Goal: Check status

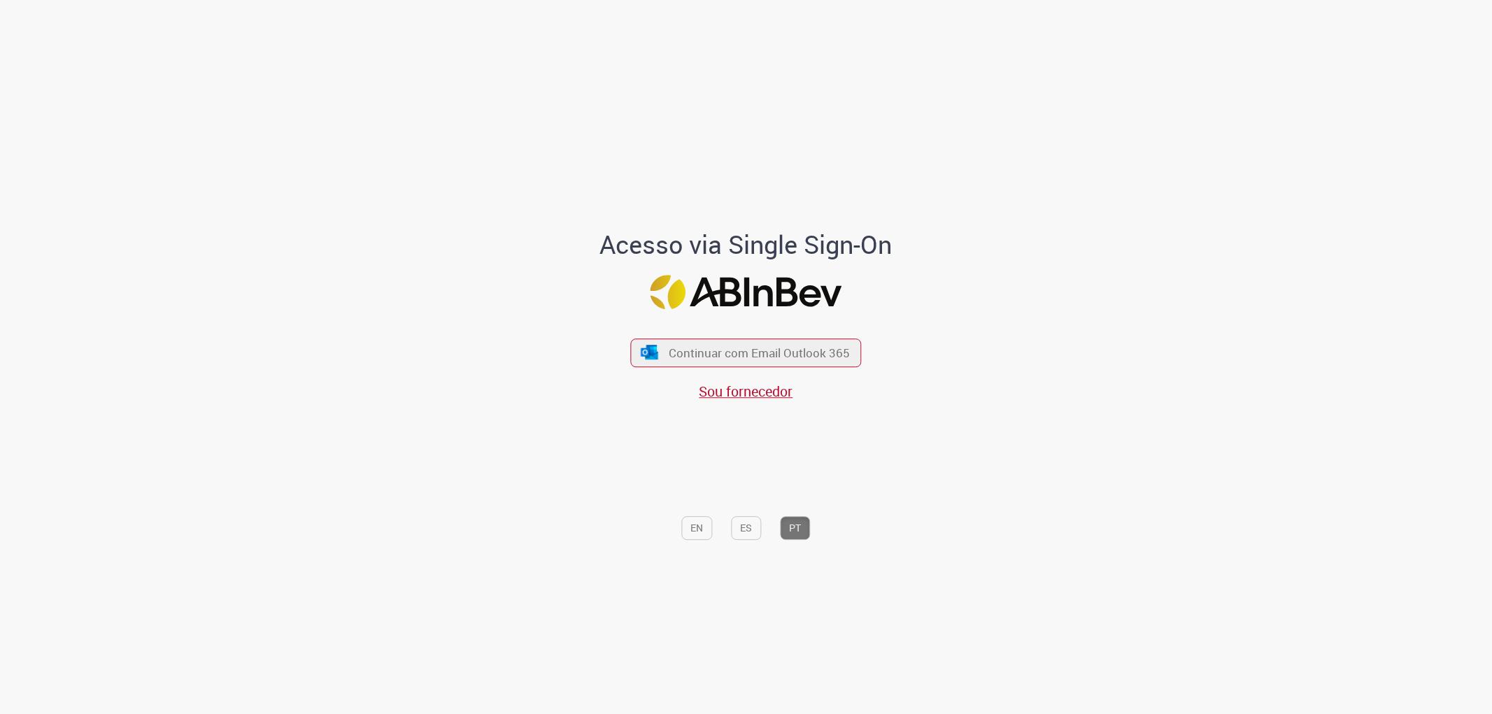
drag, startPoint x: 333, startPoint y: 207, endPoint x: 472, endPoint y: 256, distance: 147.6
click at [337, 208] on div "Acesso via Single Sign-On Continuar com Email Outlook 365 Sou fornecedor EN ES …" at bounding box center [746, 361] width 819 height 707
click at [672, 343] on button "Continuar com Email Outlook 365" at bounding box center [746, 352] width 236 height 29
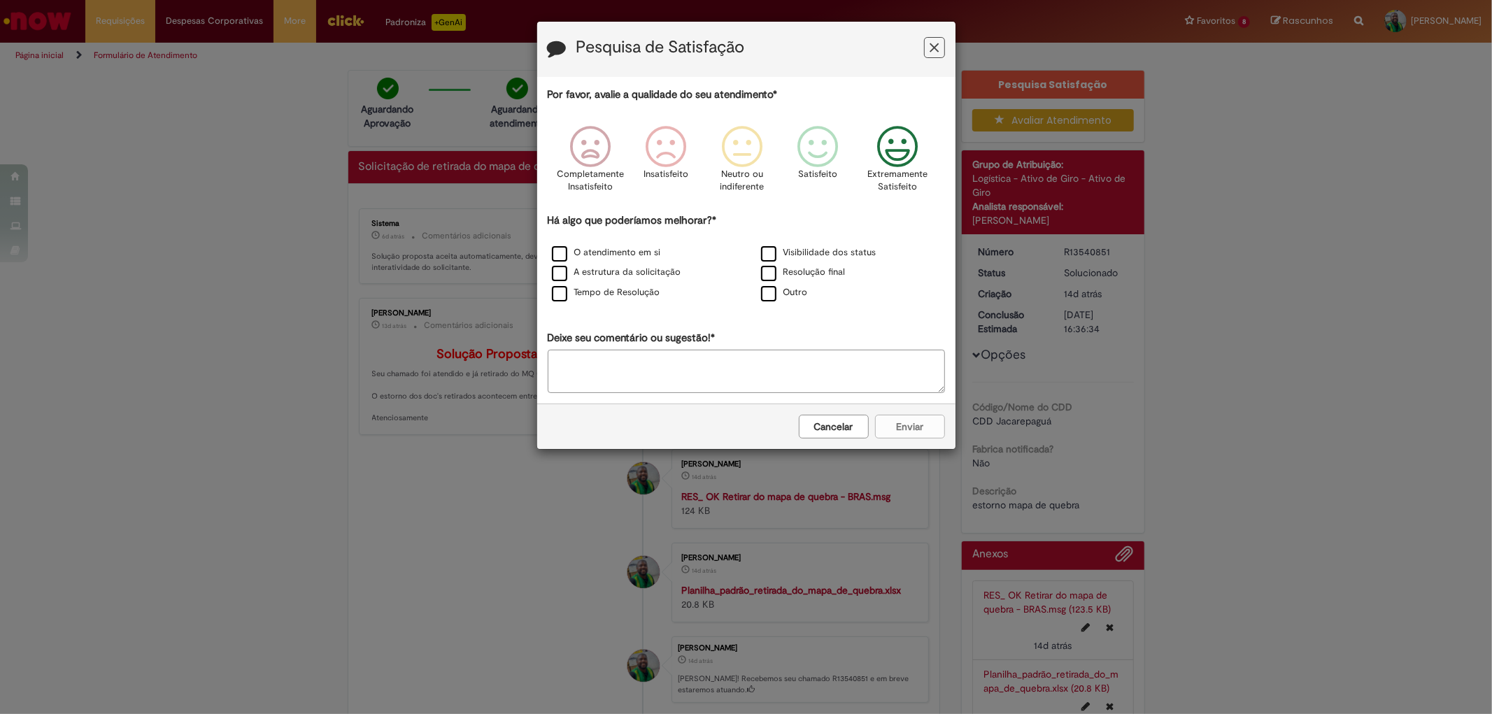
click at [898, 171] on p "Extremamente Satisfeito" at bounding box center [898, 181] width 60 height 26
click at [931, 50] on icon "Feedback" at bounding box center [934, 48] width 9 height 15
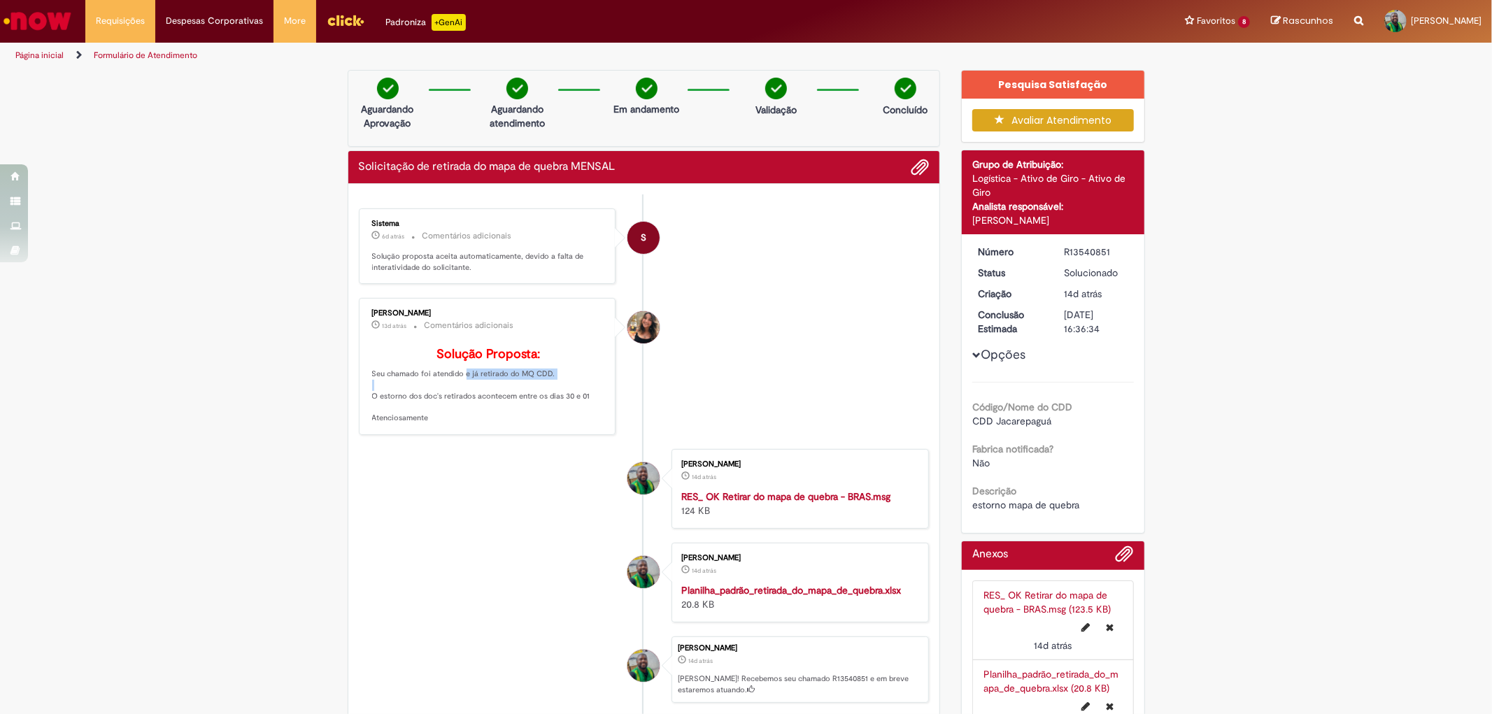
drag, startPoint x: 472, startPoint y: 396, endPoint x: 564, endPoint y: 393, distance: 91.7
click at [564, 393] on p "Solução Proposta: Seu chamado foi atendido e já retirado do MQ CDD. O estorno d…" at bounding box center [488, 386] width 233 height 76
drag, startPoint x: 409, startPoint y: 415, endPoint x: 610, endPoint y: 417, distance: 200.8
click at [610, 417] on li "[PERSON_NAME] 13d atrás 13 dias atrás Comentários adicionais Solução Proposta: …" at bounding box center [644, 366] width 571 height 136
click at [541, 464] on ul "S Sistema 6d atrás 6 dias atrás Comentários adicionais Solução proposta aceita …" at bounding box center [644, 476] width 571 height 565
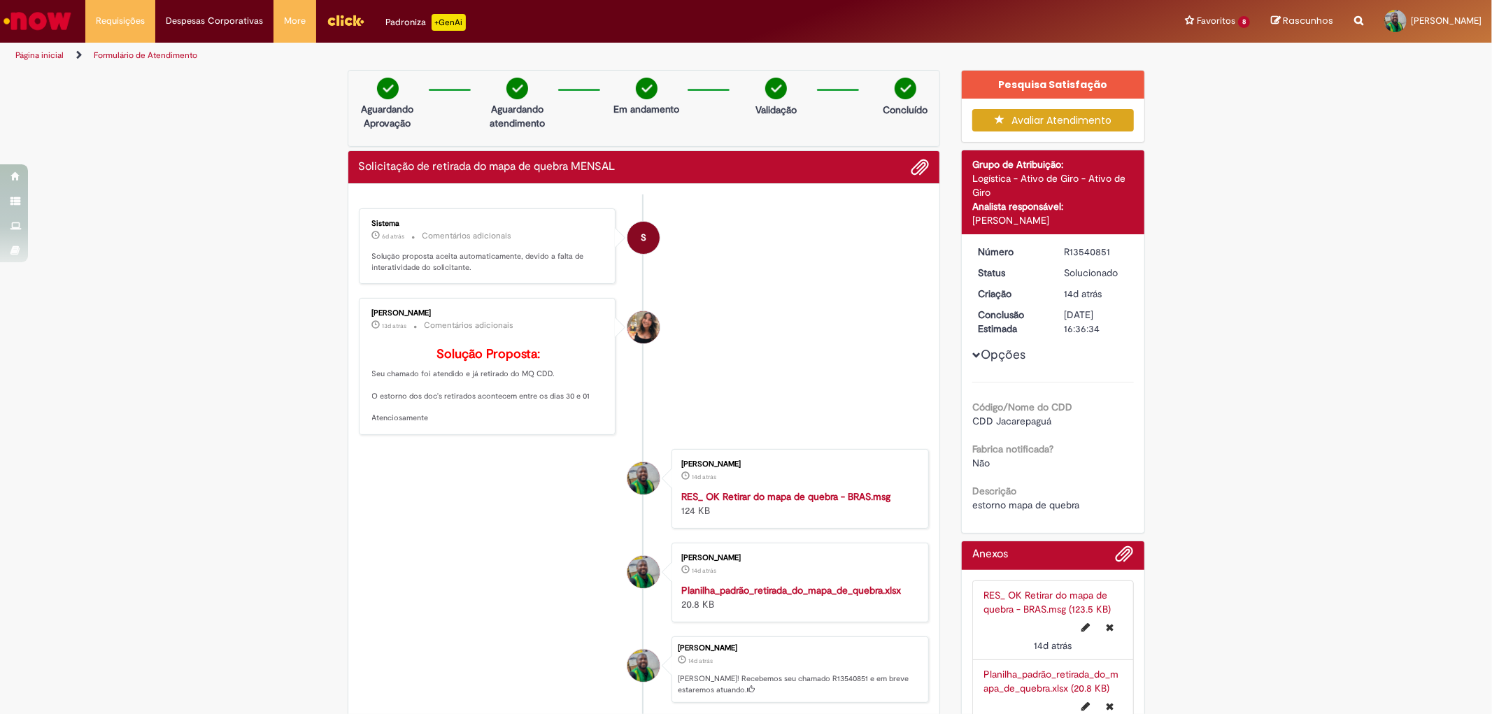
drag, startPoint x: 87, startPoint y: 367, endPoint x: 262, endPoint y: 281, distance: 195.6
click at [87, 367] on div "Verificar Código de Barras Aguardando Aprovação Aguardando atendimento Em andam…" at bounding box center [746, 431] width 1492 height 722
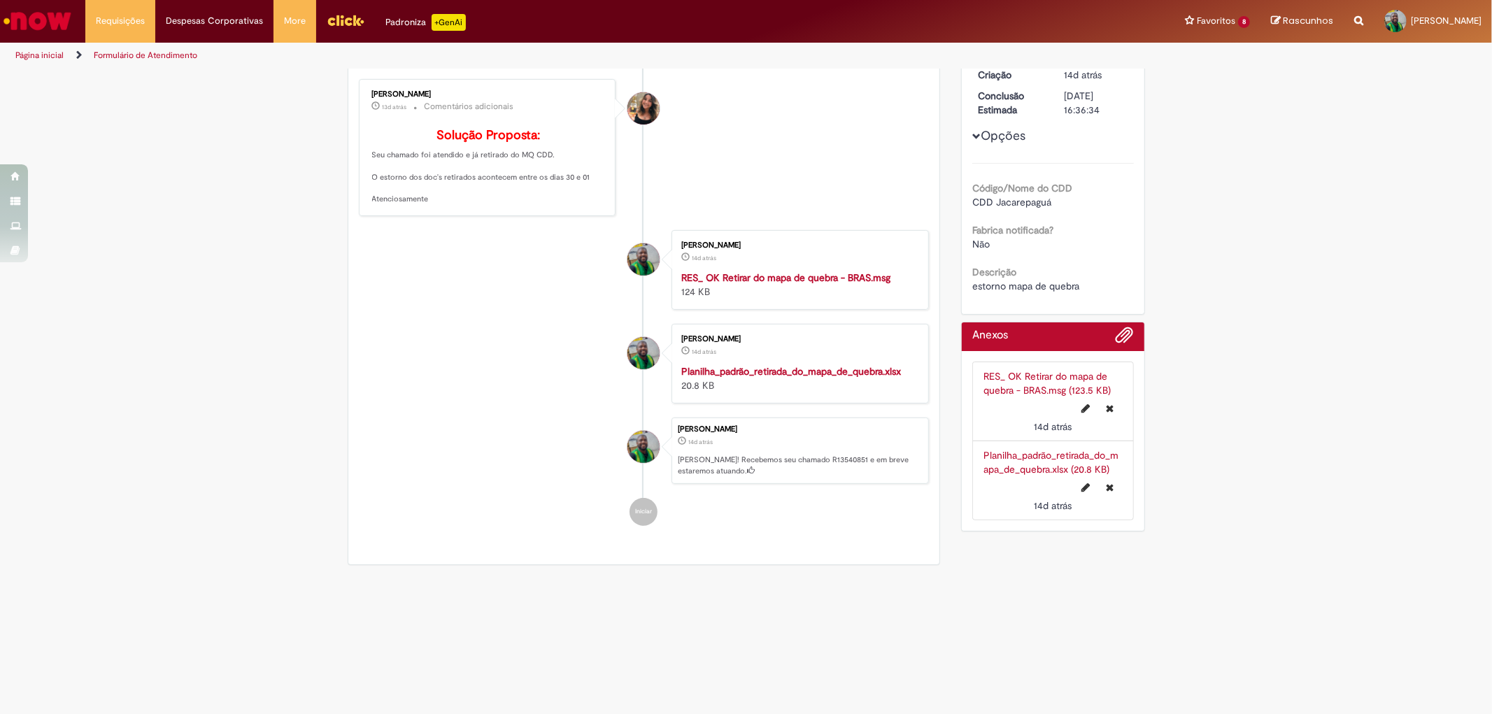
scroll to position [240, 0]
drag, startPoint x: 775, startPoint y: 548, endPoint x: 805, endPoint y: 541, distance: 31.1
click at [780, 548] on div "Enviar S Sistema 6d atrás 6 dias atrás Comentários adicionais Solução proposta …" at bounding box center [644, 265] width 592 height 600
click at [1037, 449] on link "Planilha_padrão_retirada_do_mapa_de_quebra.xlsx (20.8 KB)" at bounding box center [1051, 462] width 135 height 27
click at [560, 324] on li "[PERSON_NAME] 14d atrás 14 dias atrás Planilha_padrão_retirada_do_mapa_de_quebr…" at bounding box center [644, 364] width 571 height 80
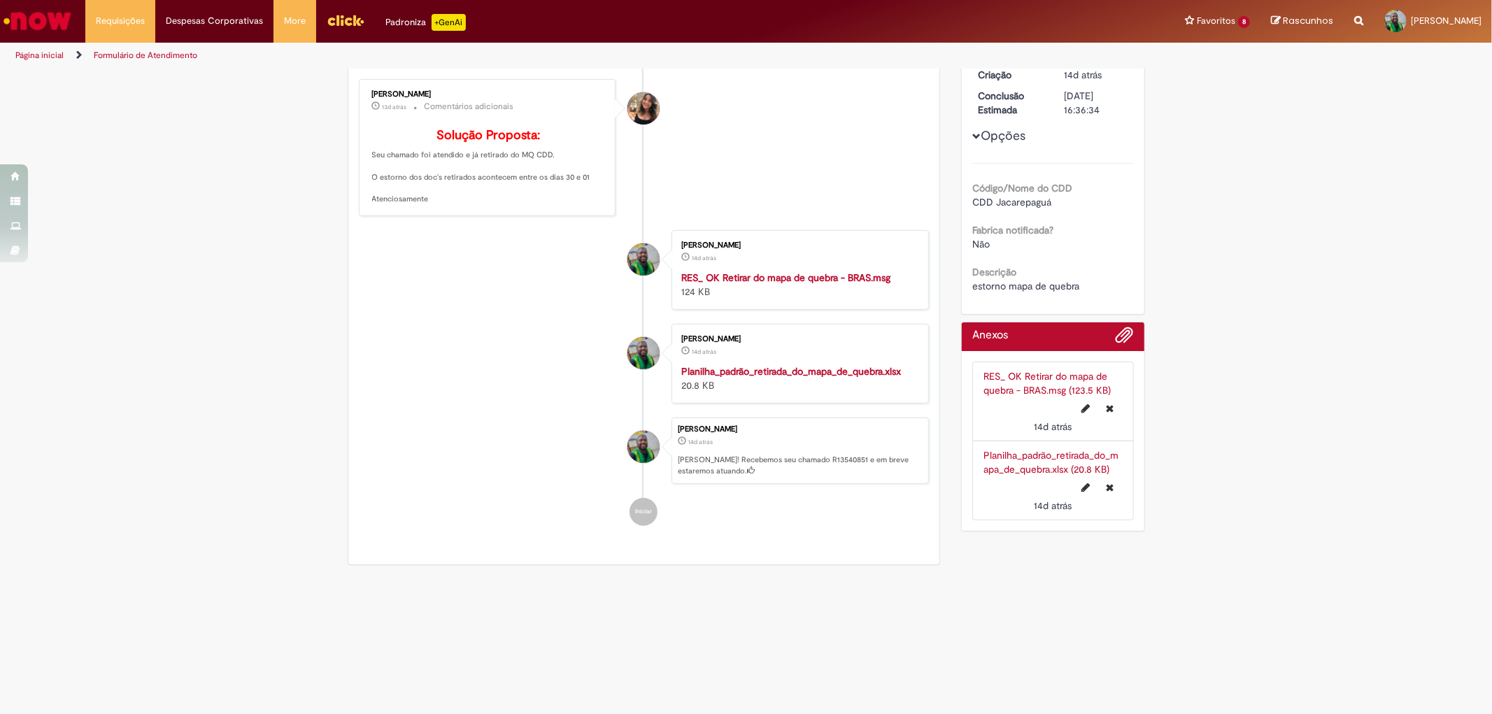
click at [817, 369] on strong "Planilha_padrão_retirada_do_mapa_de_quebra.xlsx" at bounding box center [791, 371] width 220 height 13
click at [413, 481] on li "[PERSON_NAME] 14d atrás 14 dias atrás [PERSON_NAME]! Recebemos seu chamado R135…" at bounding box center [644, 451] width 571 height 67
drag, startPoint x: 453, startPoint y: 176, endPoint x: 504, endPoint y: 176, distance: 50.4
click at [504, 176] on p "Solução Proposta: Seu chamado foi atendido e já retirado do MQ CDD. O estorno d…" at bounding box center [488, 167] width 233 height 76
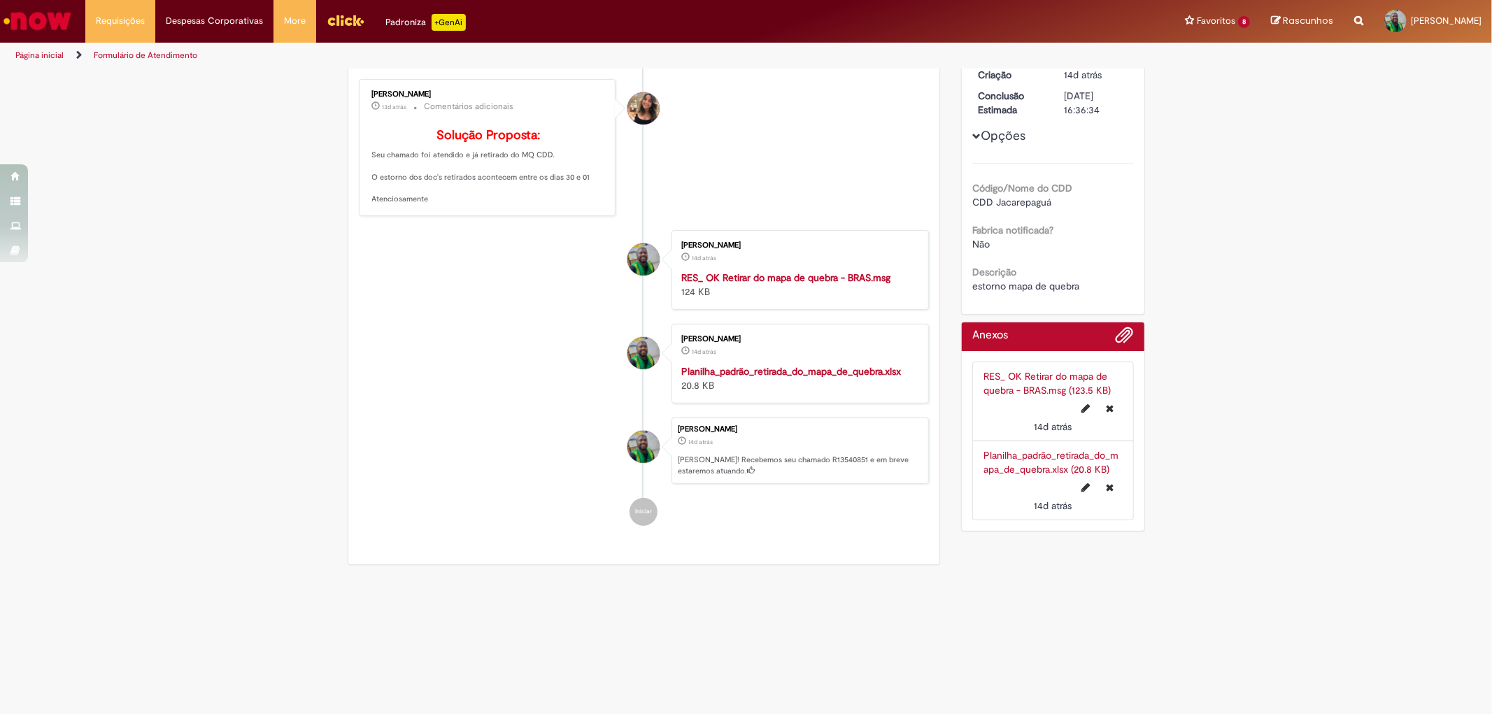
click at [425, 255] on li "[PERSON_NAME] 14d atrás 14 dias atrás RES_ OK Retirar do mapa de quebra - BRAS.…" at bounding box center [644, 270] width 571 height 80
